Goal: Task Accomplishment & Management: Manage account settings

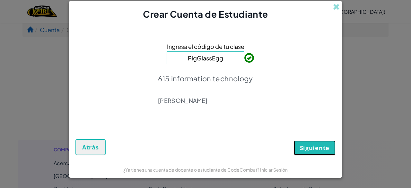
click at [303, 151] on button "Siguiente" at bounding box center [315, 147] width 42 height 15
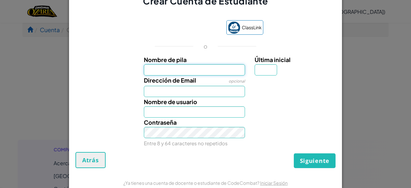
click at [217, 75] on input "Nombre de pila" at bounding box center [195, 69] width 102 height 11
click at [222, 73] on input "Nombre de pila" at bounding box center [195, 69] width 102 height 11
type input "[PERSON_NAME]"
type input "A"
type input "FernandoA"
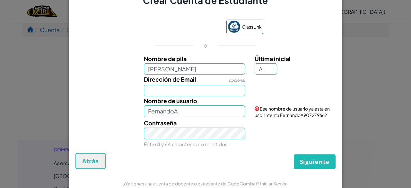
click at [198, 141] on small "Entre 8 y 64 caracteres no repetidos" at bounding box center [186, 144] width 84 height 6
click at [187, 150] on div "ClassLink o Nombre [PERSON_NAME] inicial A Dirección de Email opcional Nombre d…" at bounding box center [206, 83] width 260 height 140
click at [207, 94] on input "Dirección de Email" at bounding box center [195, 90] width 102 height 11
type input "[EMAIL_ADDRESS][DOMAIN_NAME]"
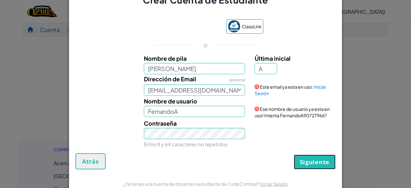
click at [314, 163] on span "Siguiente" at bounding box center [315, 162] width 30 height 8
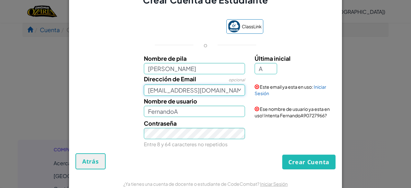
click at [226, 88] on input "[EMAIL_ADDRESS][DOMAIN_NAME]" at bounding box center [195, 90] width 102 height 11
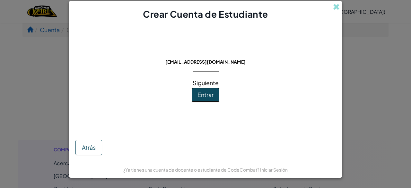
click at [203, 90] on button "Entrar" at bounding box center [206, 94] width 28 height 15
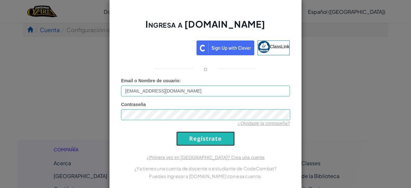
click at [200, 140] on input "Regístrate" at bounding box center [205, 138] width 58 height 14
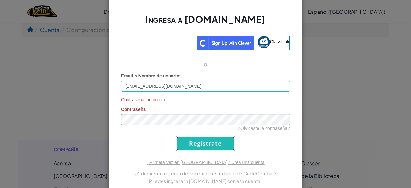
click at [197, 147] on input "Regístrate" at bounding box center [205, 143] width 58 height 14
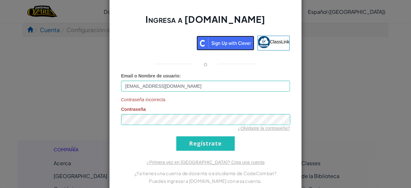
click at [239, 45] on img at bounding box center [226, 43] width 58 height 15
click at [270, 40] on span "ClassLink" at bounding box center [280, 41] width 20 height 5
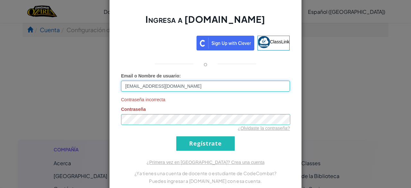
click at [175, 91] on input "[EMAIL_ADDRESS][DOMAIN_NAME]" at bounding box center [205, 86] width 169 height 11
type input "FernandoA"
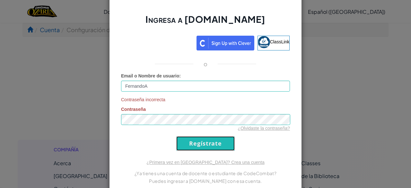
click at [199, 148] on input "Regístrate" at bounding box center [205, 143] width 58 height 14
click at [225, 139] on input "Regístrate" at bounding box center [205, 143] width 58 height 14
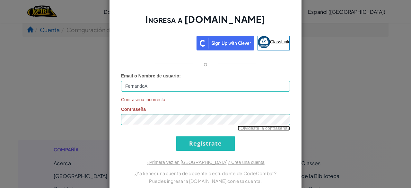
click at [251, 127] on link "¿Olvidaste la contraseña?" at bounding box center [264, 128] width 52 height 5
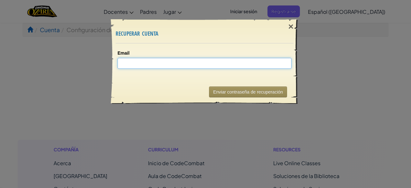
click at [155, 60] on input "Email" at bounding box center [205, 63] width 174 height 11
type input "f"
type input "Fermax"
